Goal: Answer question/provide support: Share knowledge or assist other users

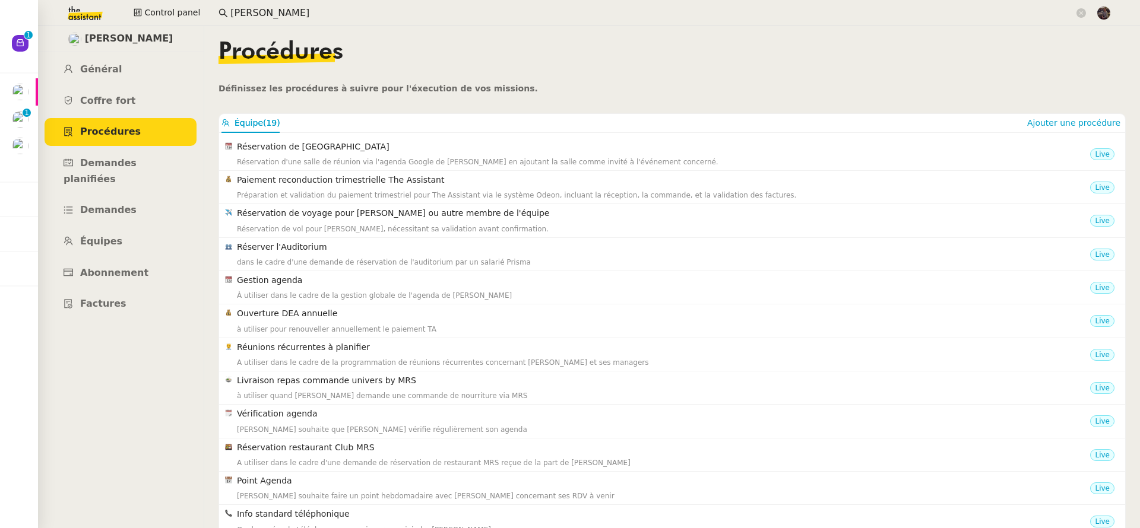
scroll to position [112, 0]
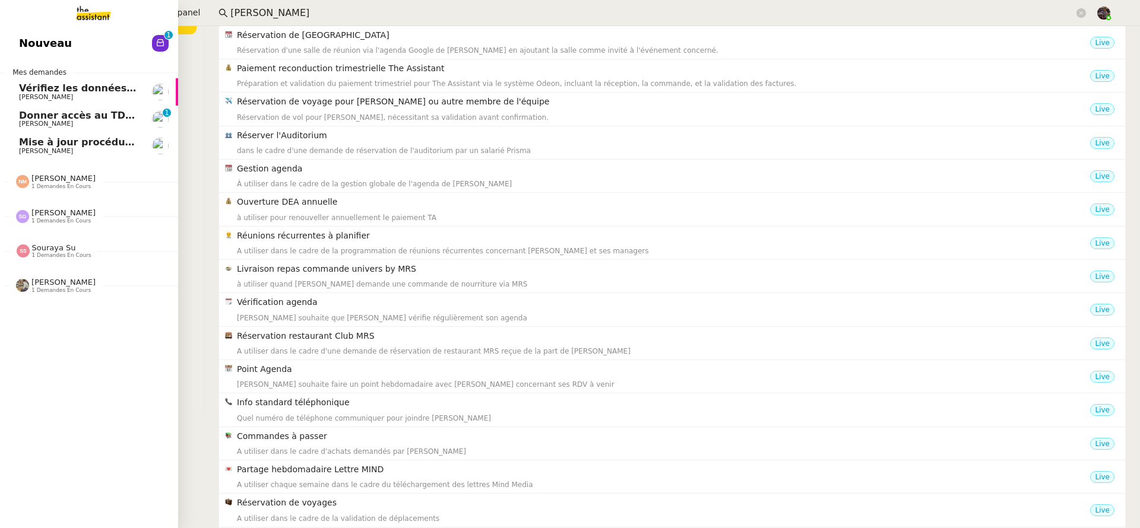
click at [45, 117] on span "Donner accès au TDB MPAF" at bounding box center [92, 115] width 146 height 11
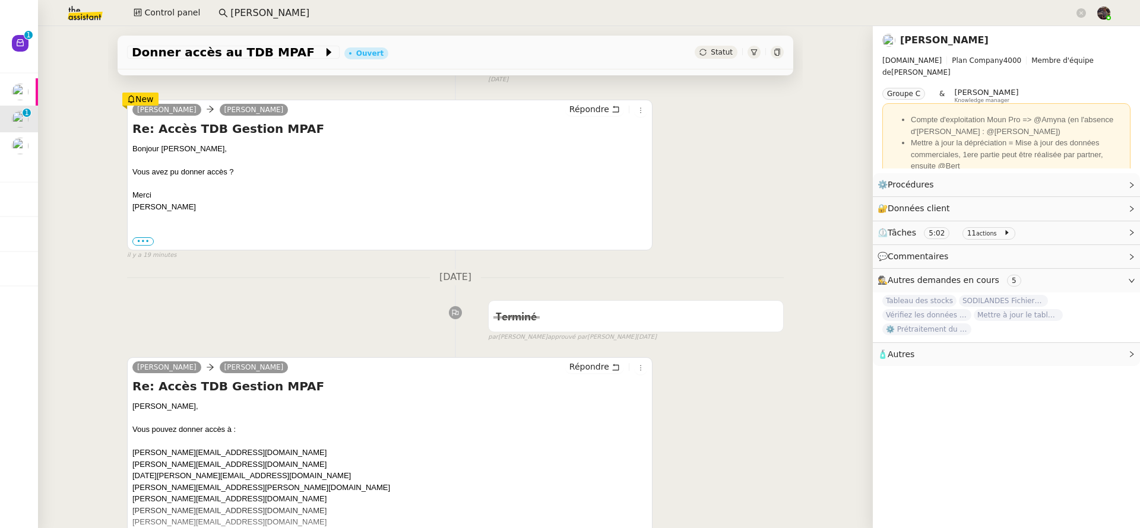
scroll to position [183, 0]
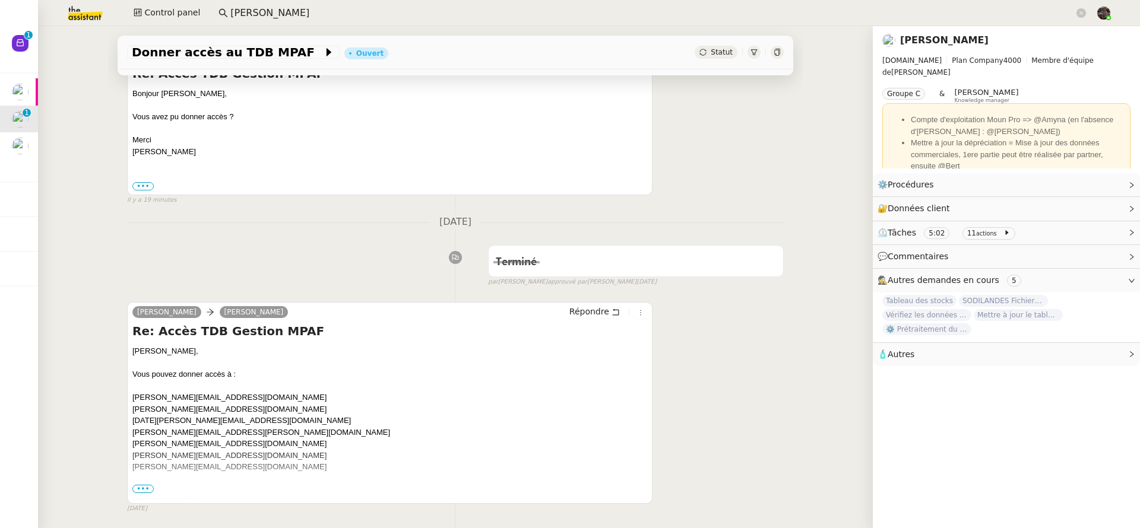
click at [137, 489] on span "•••" at bounding box center [142, 489] width 21 height 8
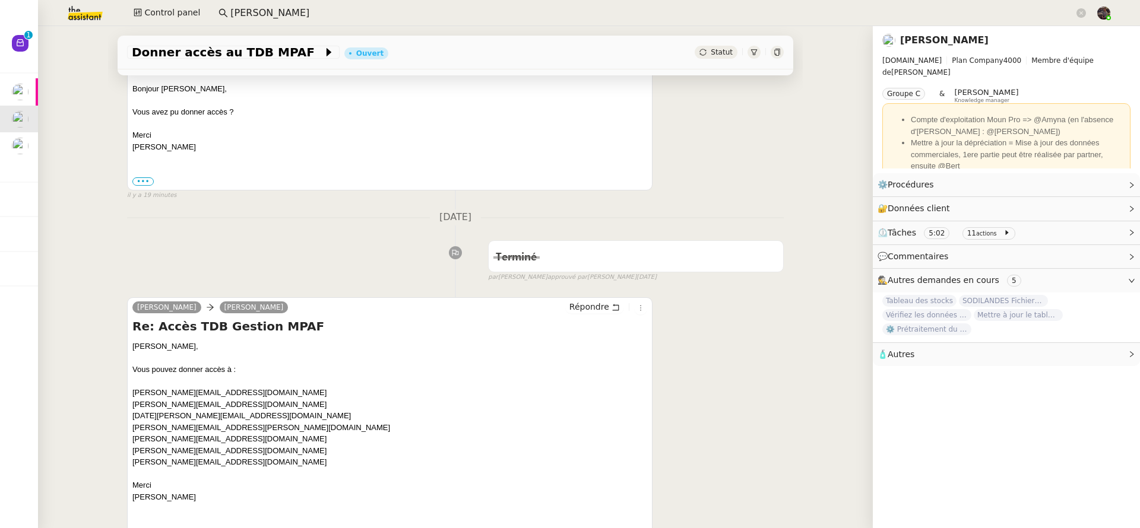
scroll to position [190, 0]
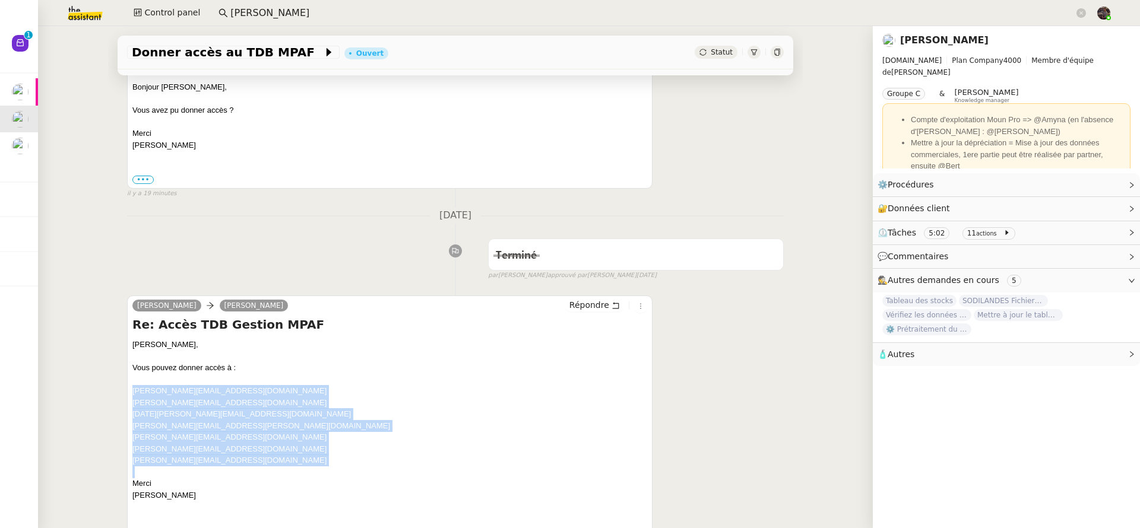
drag, startPoint x: 318, startPoint y: 470, endPoint x: 110, endPoint y: 397, distance: 220.5
copy div "[PERSON_NAME][EMAIL_ADDRESS][DOMAIN_NAME] [DOMAIN_NAME][EMAIL_ADDRESS][PERSON_N…"
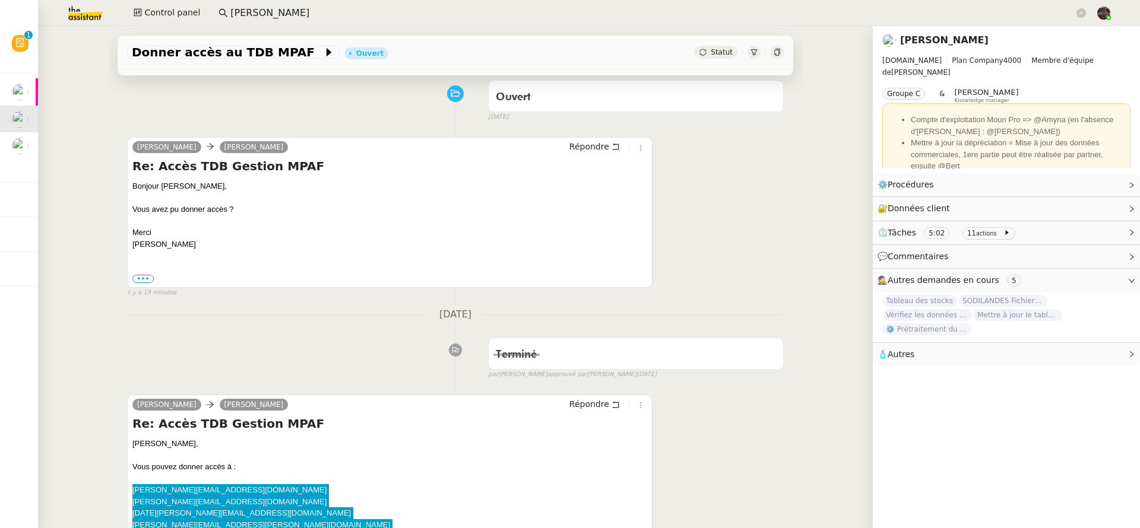
scroll to position [0, 0]
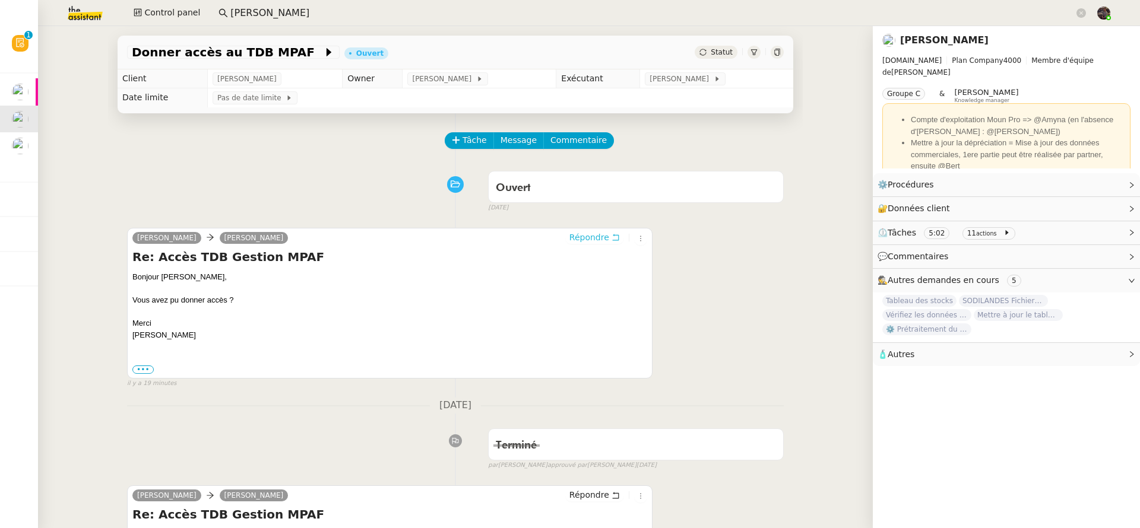
click at [589, 235] on span "Répondre" at bounding box center [589, 238] width 40 height 12
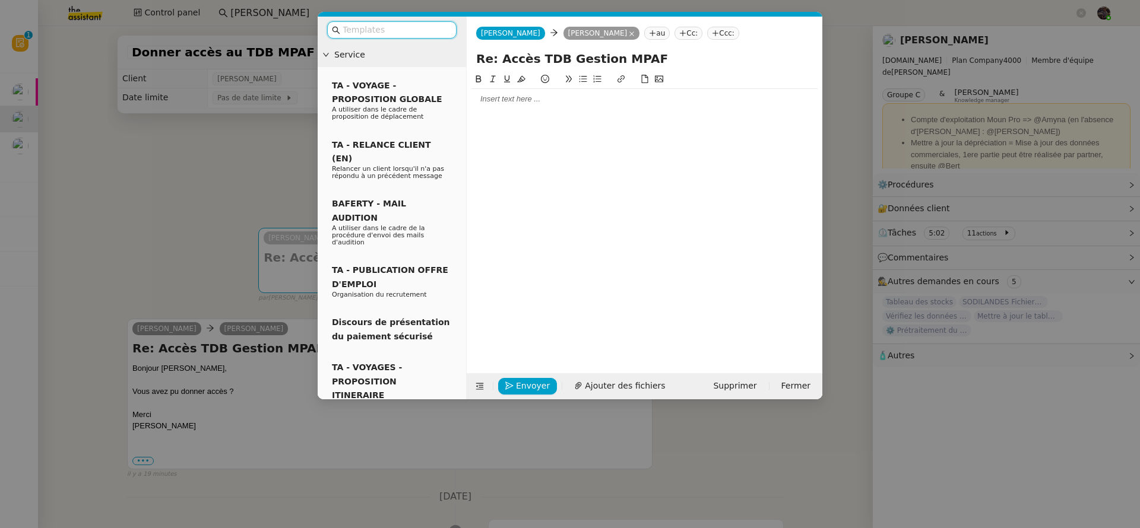
click at [509, 102] on div at bounding box center [644, 99] width 346 height 11
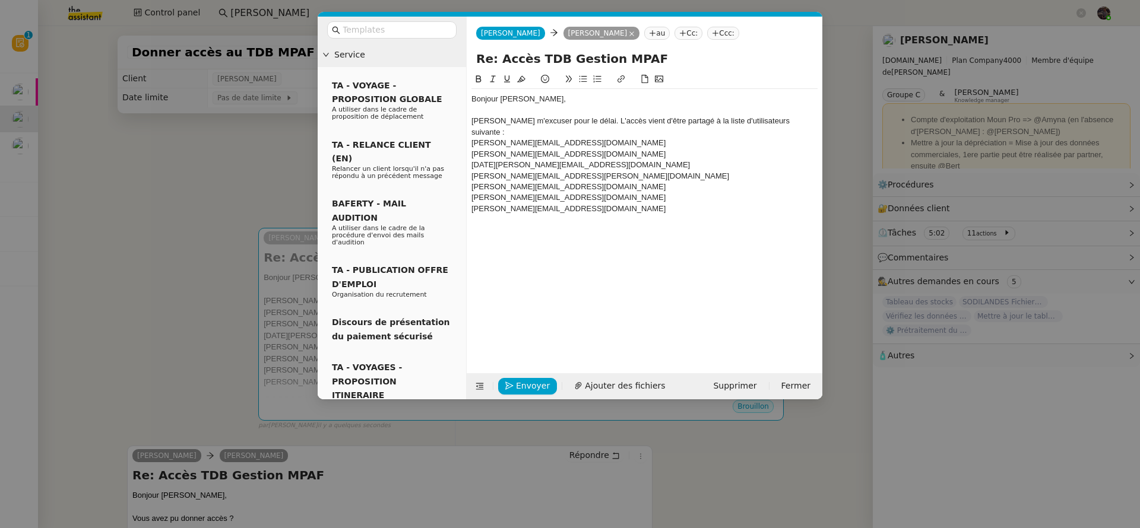
click at [473, 138] on div "[PERSON_NAME][EMAIL_ADDRESS][DOMAIN_NAME]" at bounding box center [644, 143] width 346 height 11
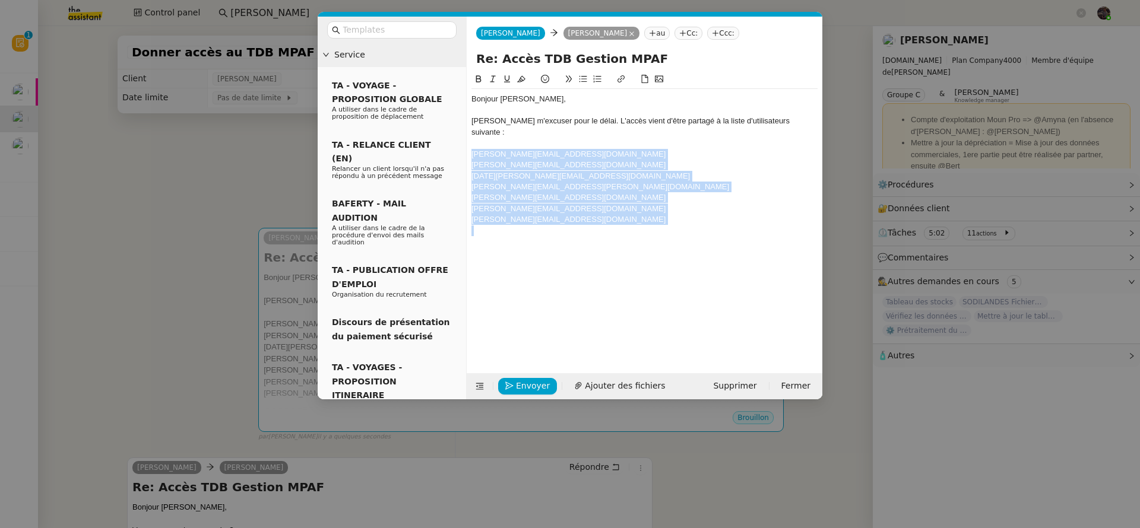
drag, startPoint x: 627, startPoint y: 214, endPoint x: 460, endPoint y: 140, distance: 183.2
click at [460, 140] on nz-layout "Service TA - VOYAGE - PROPOSITION GLOBALE A utiliser dans le cadre de propositi…" at bounding box center [570, 208] width 505 height 383
click at [577, 78] on button at bounding box center [583, 79] width 14 height 14
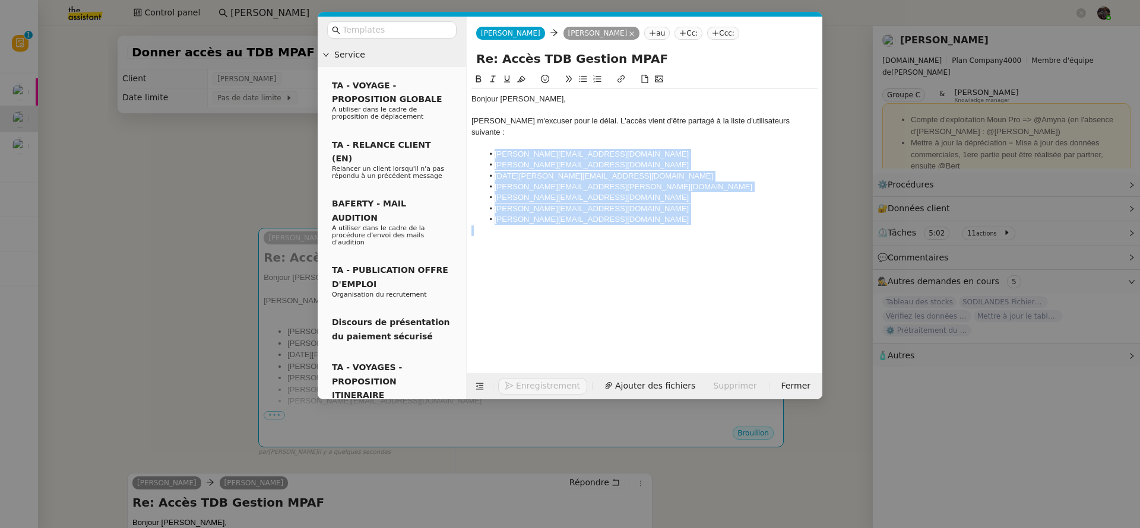
click at [720, 226] on div at bounding box center [644, 231] width 346 height 11
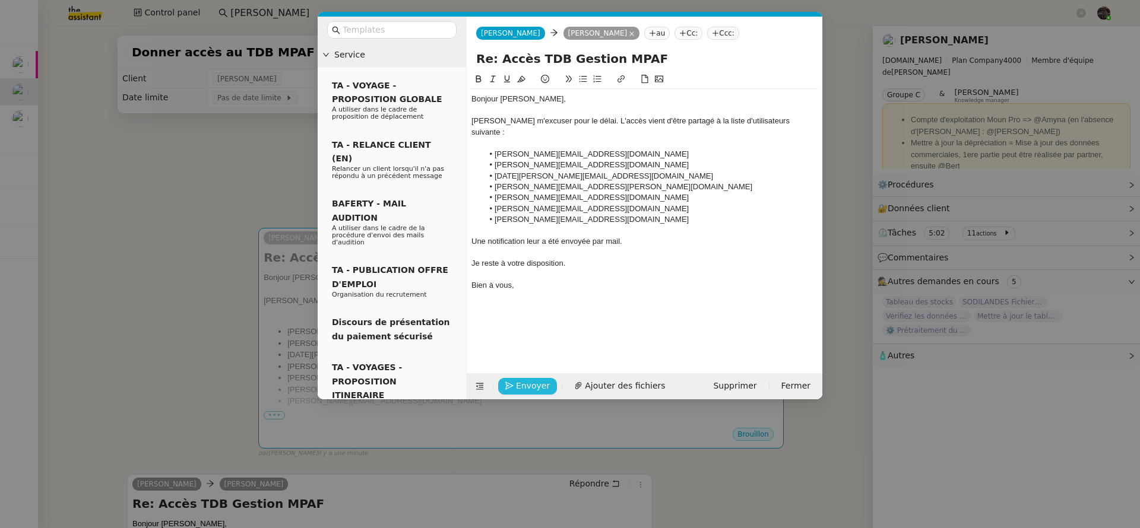
click at [540, 385] on span "Envoyer" at bounding box center [533, 386] width 34 height 14
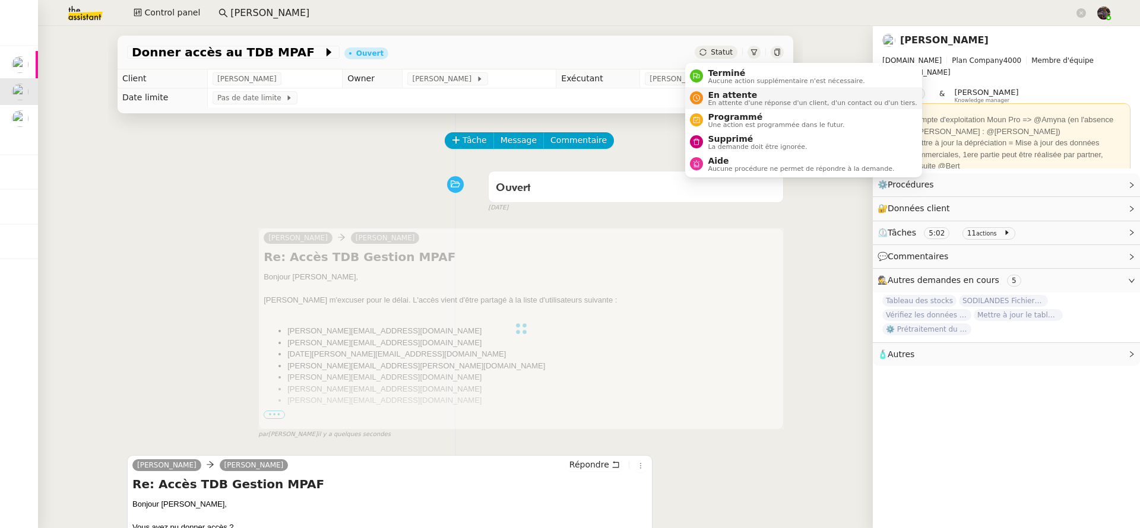
click at [716, 96] on span "En attente" at bounding box center [812, 95] width 209 height 10
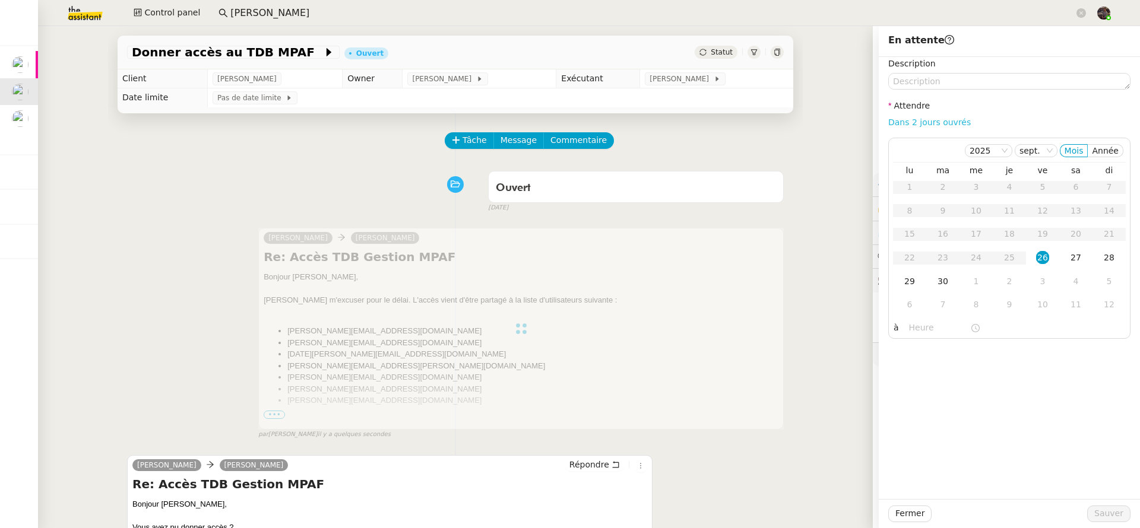
click at [927, 126] on link "Dans 2 jours ouvrés" at bounding box center [929, 123] width 83 height 10
type input "07:00"
click at [1105, 517] on span "Sauver" at bounding box center [1108, 514] width 29 height 14
